Goal: Browse casually

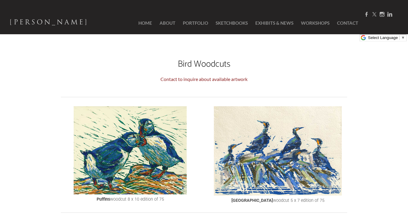
drag, startPoint x: 405, startPoint y: 80, endPoint x: 410, endPoint y: 20, distance: 60.5
click at [407, 20] on html "NEIL RIZOS Home About Portfolio SketchBooks Exhibits & News Workshops Contact H…" at bounding box center [204, 108] width 408 height 217
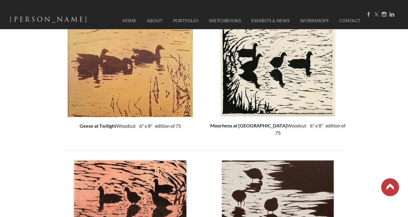
scroll to position [331, 0]
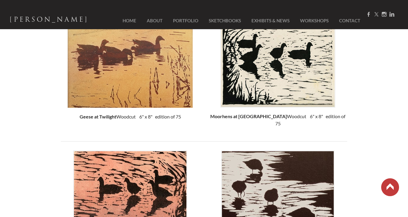
drag, startPoint x: 405, startPoint y: 85, endPoint x: 408, endPoint y: 80, distance: 5.6
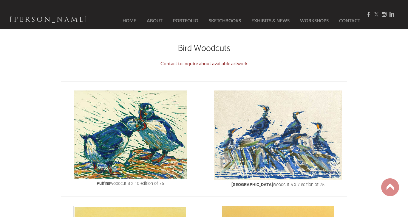
scroll to position [0, 0]
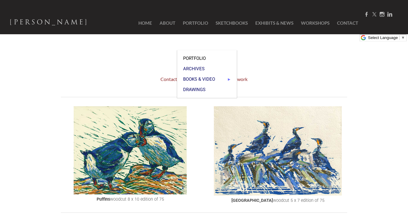
click at [197, 56] on span "Portfolio" at bounding box center [207, 58] width 48 height 4
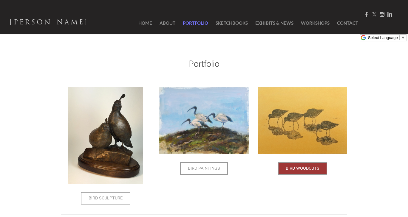
click at [319, 168] on span "Bird Woodcuts" at bounding box center [302, 168] width 48 height 11
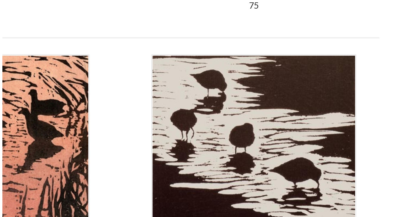
scroll to position [396, 0]
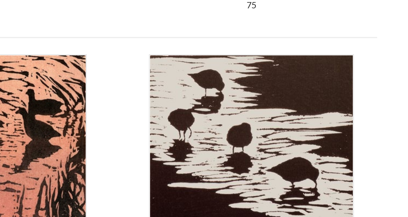
click at [310, 124] on img at bounding box center [277, 135] width 113 height 99
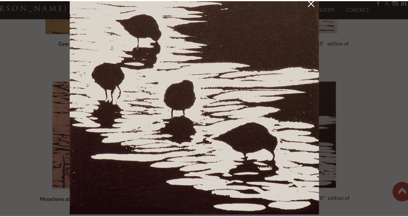
scroll to position [396, 0]
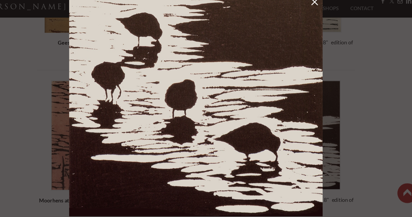
click at [311, 17] on link at bounding box center [311, 16] width 8 height 10
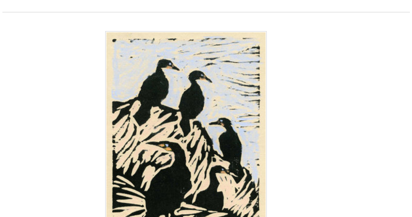
scroll to position [667, 0]
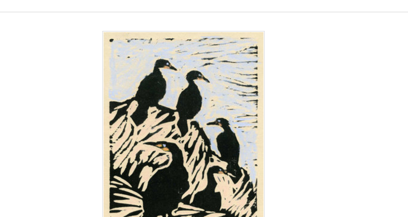
drag, startPoint x: 205, startPoint y: 116, endPoint x: 216, endPoint y: 112, distance: 11.6
click at [216, 112] on img at bounding box center [203, 136] width 79 height 108
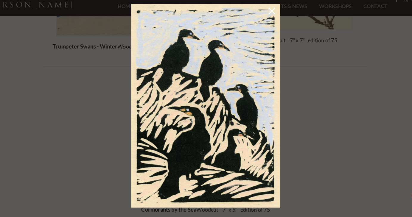
scroll to position [666, 0]
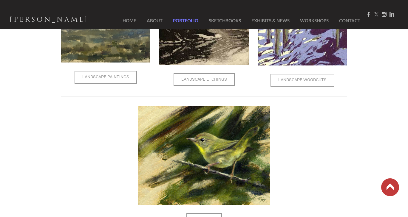
scroll to position [404, 0]
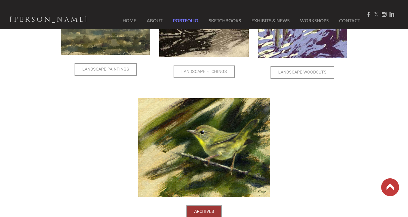
click at [212, 207] on span "Archives" at bounding box center [204, 211] width 34 height 11
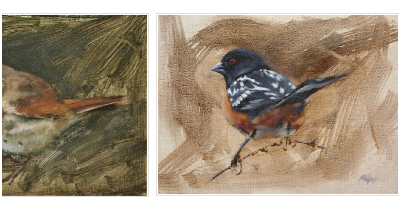
scroll to position [594, 0]
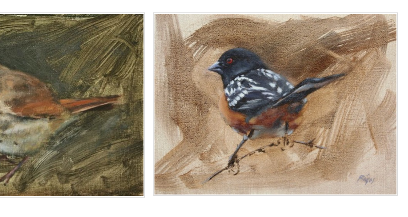
drag, startPoint x: 318, startPoint y: 113, endPoint x: 312, endPoint y: 121, distance: 9.9
click at [312, 121] on img at bounding box center [300, 115] width 93 height 70
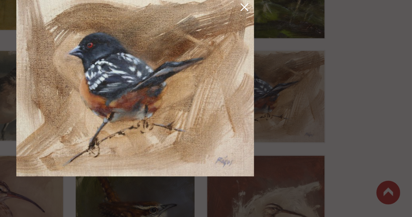
click at [287, 48] on link at bounding box center [286, 49] width 8 height 10
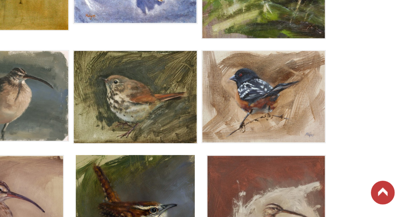
click at [203, 114] on img at bounding box center [203, 115] width 93 height 71
